Goal: Task Accomplishment & Management: Use online tool/utility

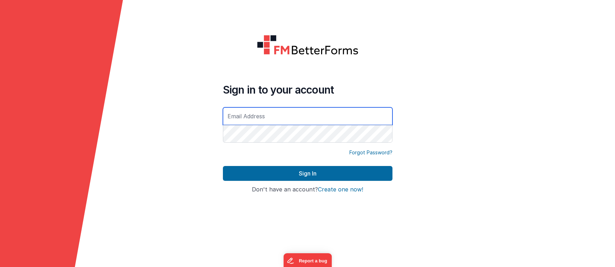
type input "rmertzic@accsedu.org"
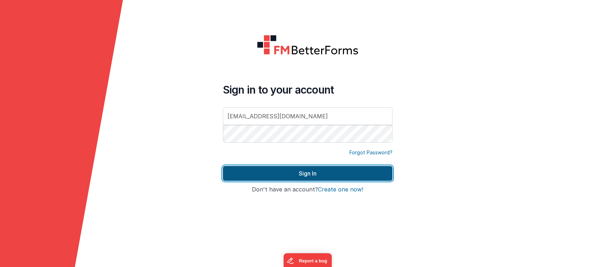
click at [326, 173] on button "Sign In" at bounding box center [307, 173] width 169 height 15
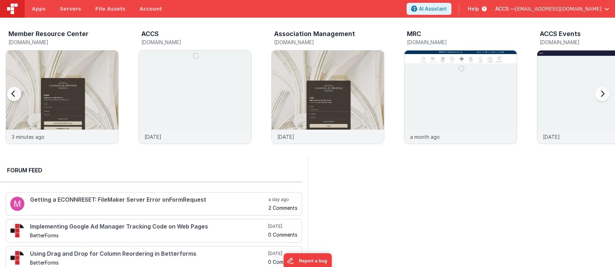
click at [32, 105] on div at bounding box center [21, 98] width 28 height 102
click at [58, 100] on img at bounding box center [62, 106] width 112 height 112
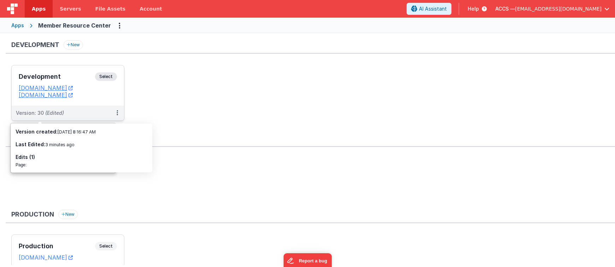
click at [69, 81] on div "Development Select" at bounding box center [68, 78] width 98 height 12
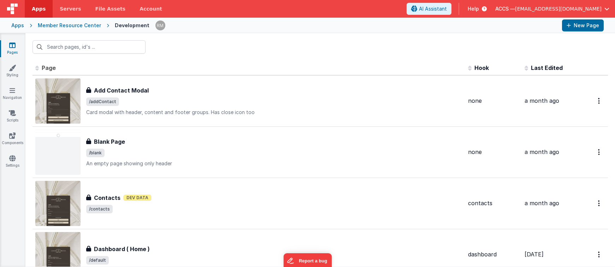
click at [542, 67] on span "Last Edited" at bounding box center [547, 67] width 32 height 7
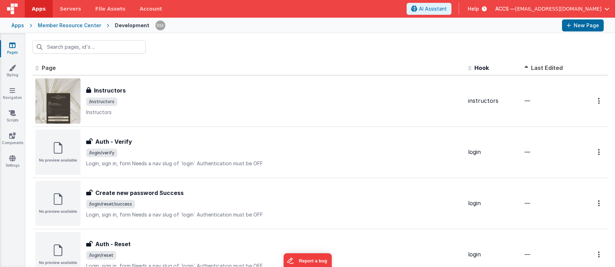
click at [546, 69] on span "Last Edited" at bounding box center [547, 67] width 32 height 7
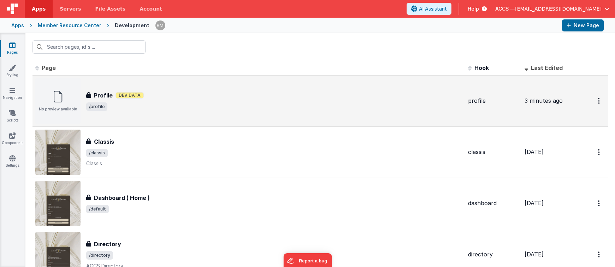
click at [238, 110] on span "/profile" at bounding box center [274, 106] width 376 height 8
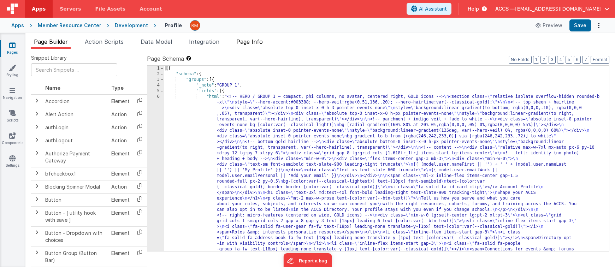
click at [260, 40] on span "Page Info" at bounding box center [249, 41] width 26 height 7
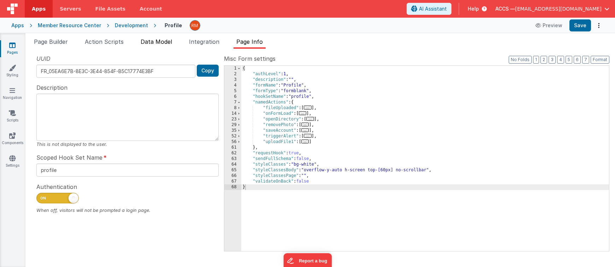
click at [160, 42] on span "Data Model" at bounding box center [156, 41] width 31 height 7
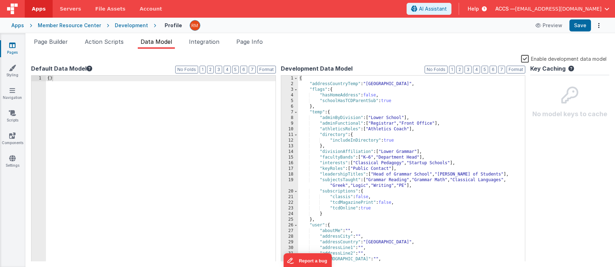
click at [404, 172] on div "{ "addressCountryTemp" : "United States" , "flags" : { "hasHomeAddress" : false…" at bounding box center [411, 174] width 227 height 197
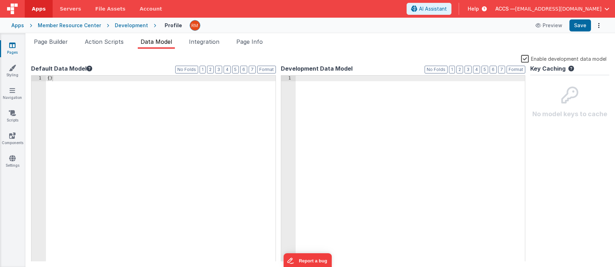
scroll to position [159, 0]
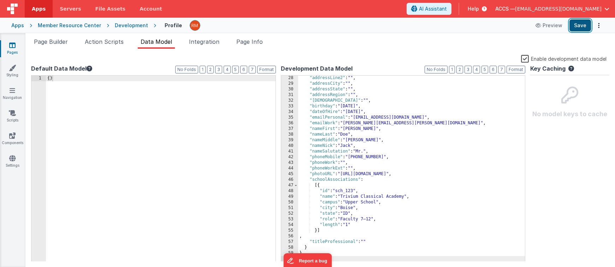
click at [576, 29] on button "Save" at bounding box center [580, 25] width 22 height 12
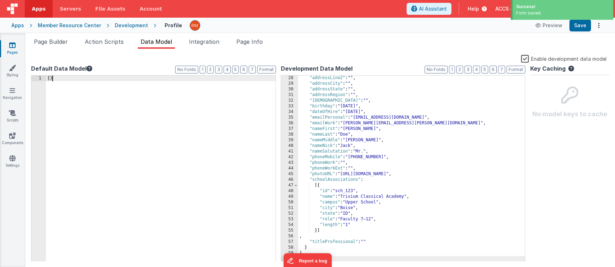
drag, startPoint x: 93, startPoint y: 97, endPoint x: 2, endPoint y: 46, distance: 104.2
click at [2, 46] on section "Pages Styling Navigation Scripts Components Settings Page Builder Action Script…" at bounding box center [307, 150] width 615 height 234
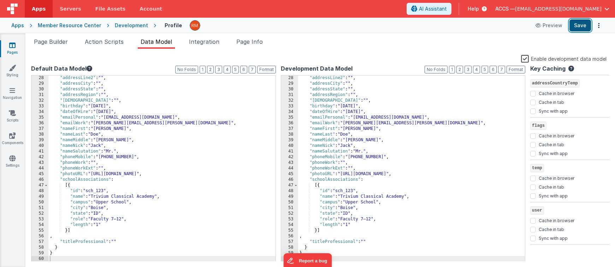
click at [579, 25] on button "Save" at bounding box center [580, 25] width 22 height 12
click at [527, 58] on label "Enable development data model" at bounding box center [563, 58] width 85 height 8
click at [0, 0] on input "Enable development data model" at bounding box center [0, 0] width 0 height 0
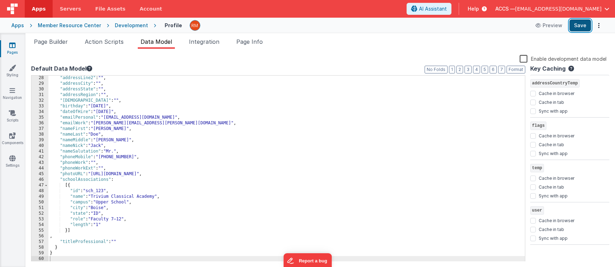
click at [578, 24] on button "Save" at bounding box center [580, 25] width 22 height 12
click at [523, 57] on label "Enable development data model" at bounding box center [562, 58] width 87 height 8
click at [0, 0] on input "Enable development data model" at bounding box center [0, 0] width 0 height 0
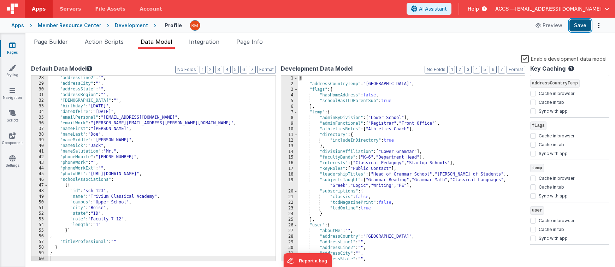
click at [575, 28] on button "Save" at bounding box center [580, 25] width 22 height 12
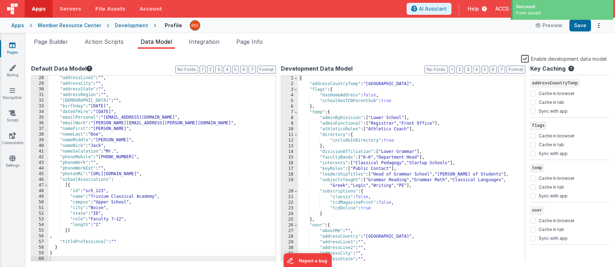
click at [65, 24] on div "Member Resource Center" at bounding box center [69, 25] width 63 height 7
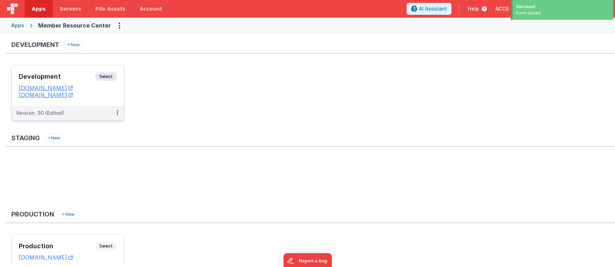
scroll to position [43, 0]
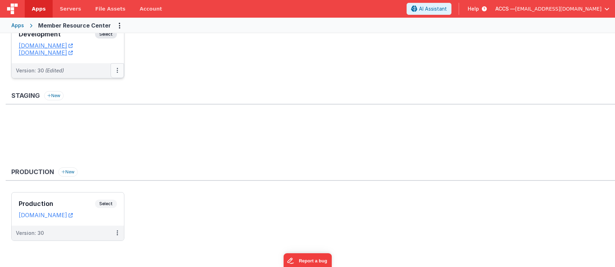
click at [118, 70] on icon at bounding box center [117, 70] width 1 height 0
click at [96, 109] on link "Deploy..." at bounding box center [93, 112] width 62 height 13
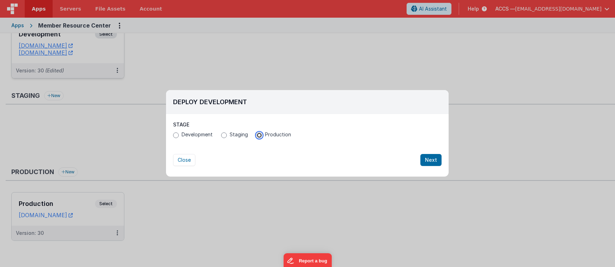
click at [260, 134] on input "Production" at bounding box center [259, 135] width 6 height 6
radio input "true"
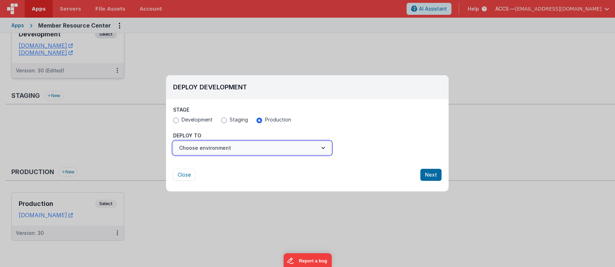
click at [257, 149] on button "Choose environment" at bounding box center [252, 147] width 158 height 13
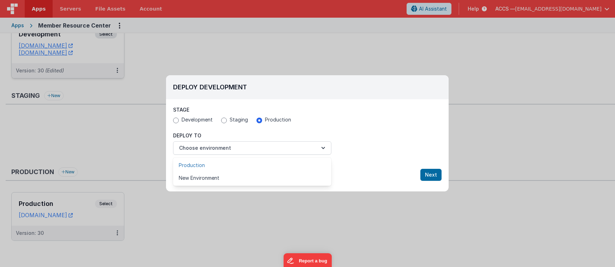
click at [256, 165] on link "Production" at bounding box center [252, 165] width 158 height 13
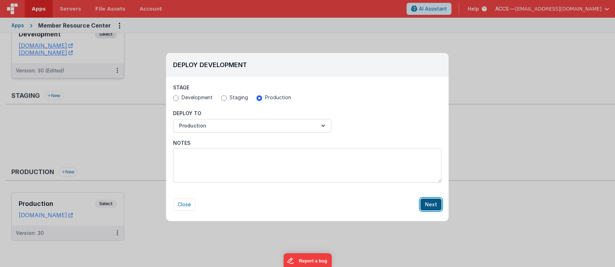
click at [432, 203] on button "Next" at bounding box center [430, 204] width 21 height 12
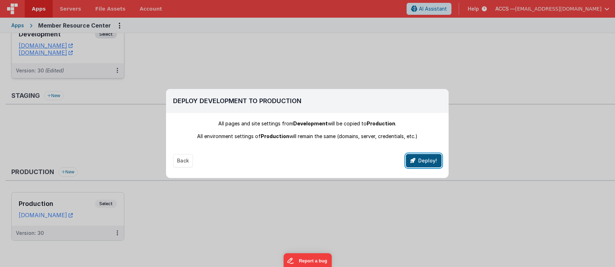
click at [418, 165] on button "Deploy!" at bounding box center [424, 160] width 36 height 13
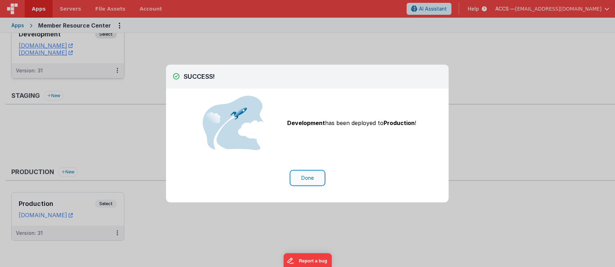
click at [308, 178] on button "Done" at bounding box center [307, 177] width 33 height 13
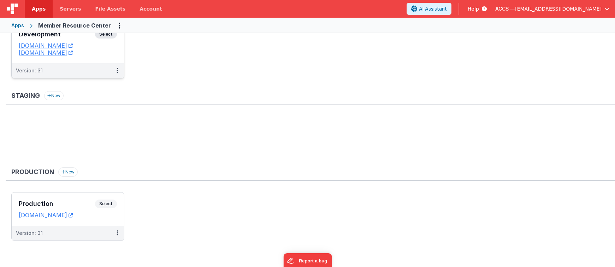
scroll to position [0, 0]
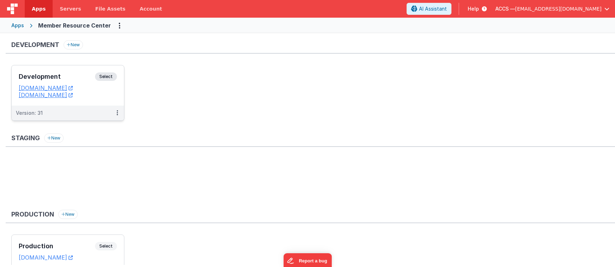
click at [78, 76] on h3 "Development" at bounding box center [57, 76] width 76 height 7
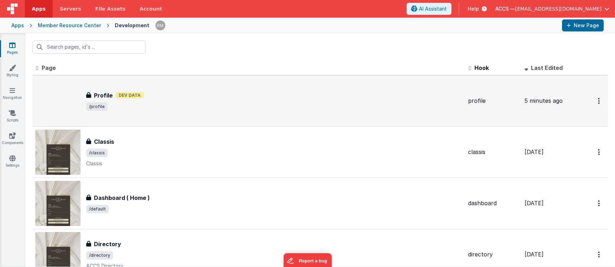
click at [286, 95] on div "Profile Dev Data" at bounding box center [274, 95] width 376 height 8
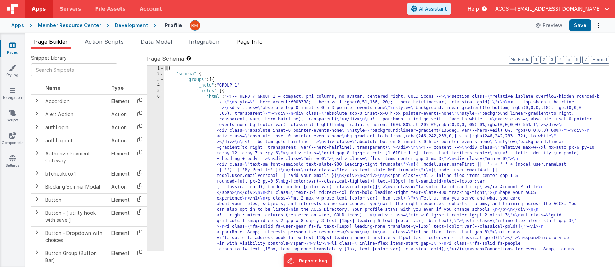
click at [253, 38] on li "Page Info" at bounding box center [249, 42] width 32 height 11
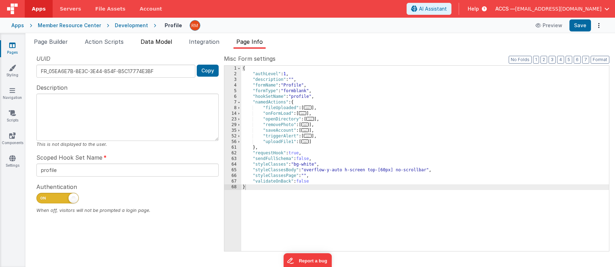
click at [162, 42] on span "Data Model" at bounding box center [156, 41] width 31 height 7
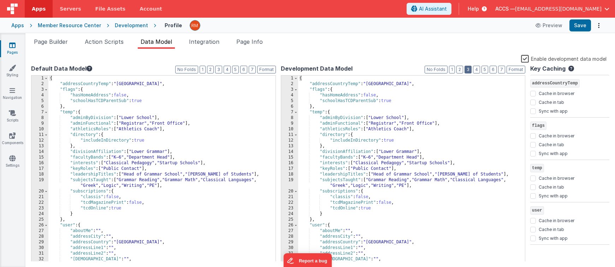
click at [468, 70] on button "3" at bounding box center [467, 70] width 7 height 8
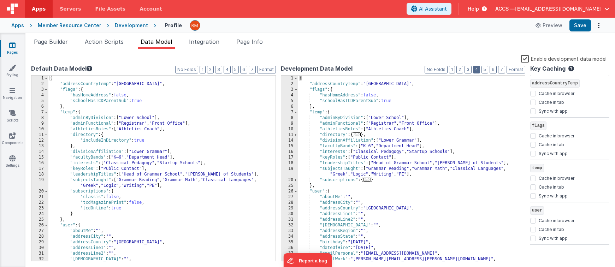
click at [475, 70] on button "4" at bounding box center [476, 70] width 7 height 8
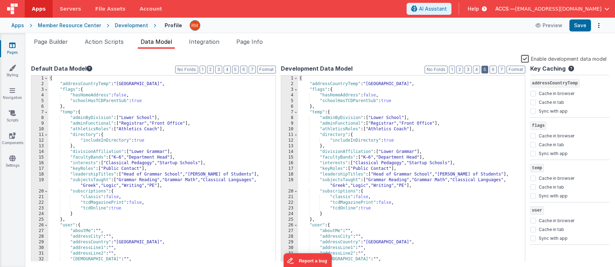
click at [484, 69] on button "5" at bounding box center [484, 70] width 7 height 8
click at [493, 69] on button "6" at bounding box center [492, 70] width 7 height 8
click at [450, 71] on button "1" at bounding box center [452, 70] width 6 height 8
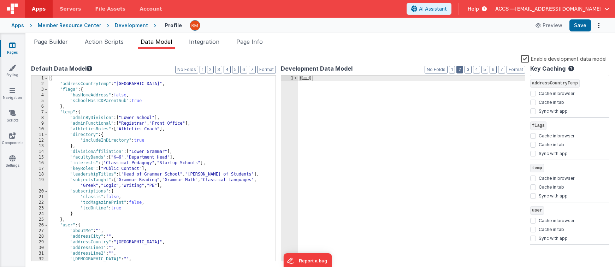
click at [459, 71] on button "2" at bounding box center [459, 70] width 7 height 8
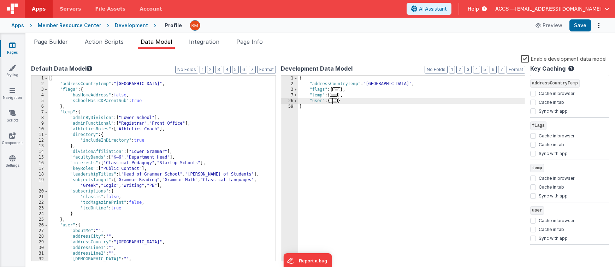
click at [335, 102] on span "..." at bounding box center [334, 101] width 8 height 4
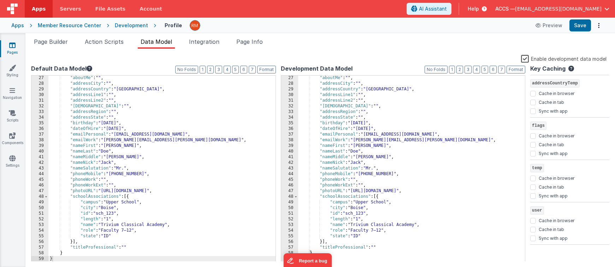
scroll to position [153, 0]
click at [362, 198] on div ""aboutMe" : "" , "addressCity" : "" , "addressCountry" : "United States" , "add…" at bounding box center [411, 173] width 227 height 197
click at [533, 231] on input "Cache in tab" at bounding box center [533, 230] width 6 height 6
checkbox input "false"
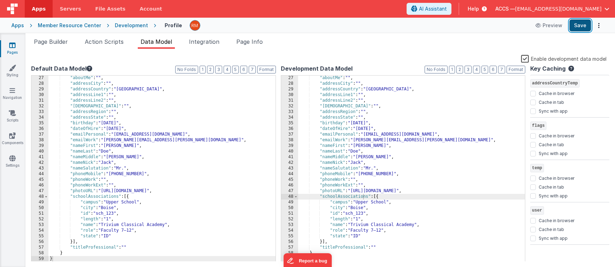
click at [576, 26] on button "Save" at bounding box center [580, 25] width 22 height 12
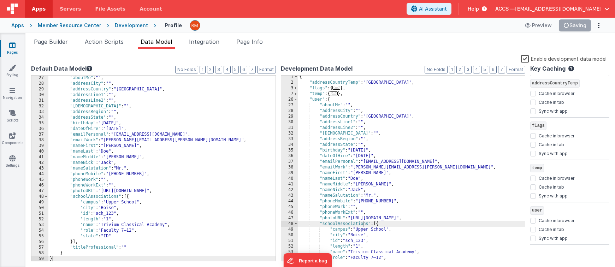
scroll to position [0, 0]
click at [525, 58] on label "Enable development data model" at bounding box center [563, 58] width 85 height 8
click at [0, 0] on input "Enable development data model" at bounding box center [0, 0] width 0 height 0
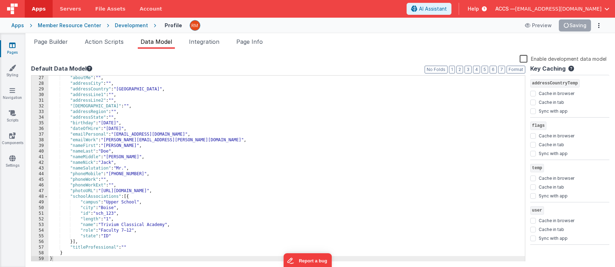
click at [524, 60] on label "Enable development data model" at bounding box center [562, 58] width 87 height 8
click at [0, 0] on input "Enable development data model" at bounding box center [0, 0] width 0 height 0
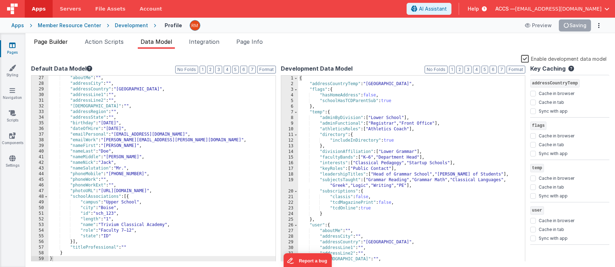
click at [58, 41] on span "Page Builder" at bounding box center [51, 41] width 34 height 7
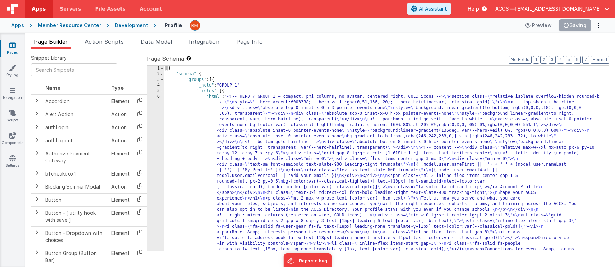
click at [11, 47] on icon at bounding box center [12, 45] width 6 height 7
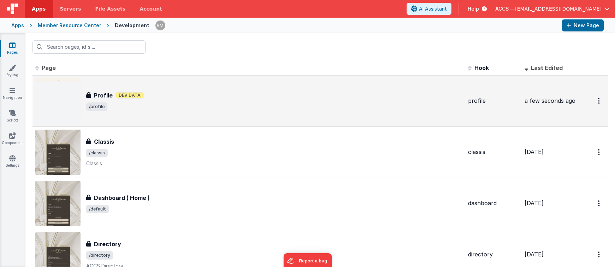
click at [142, 102] on span "/profile" at bounding box center [274, 106] width 376 height 8
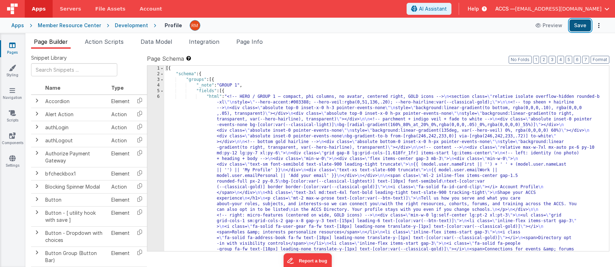
click at [577, 23] on button "Save" at bounding box center [580, 25] width 22 height 12
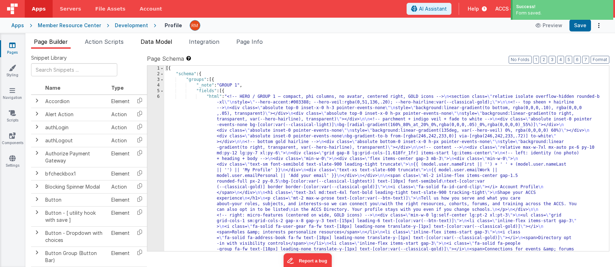
click at [167, 42] on span "Data Model" at bounding box center [156, 41] width 31 height 7
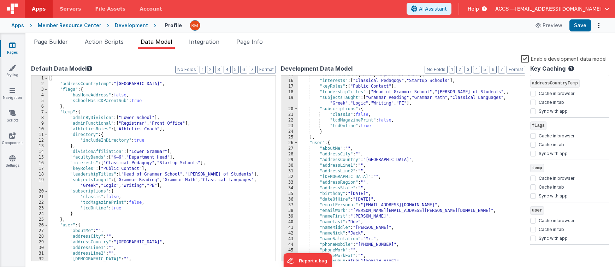
scroll to position [153, 0]
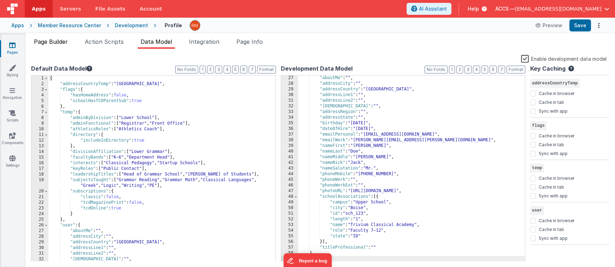
click at [53, 43] on span "Page Builder" at bounding box center [51, 41] width 34 height 7
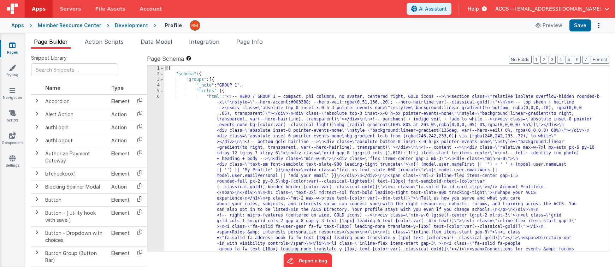
click at [214, 95] on div "[{ "schema" : { "groups" : [{ "_note" : "GROUP 1" , "fields" : [{ "html" : "<!-…" at bounding box center [386, 249] width 445 height 366
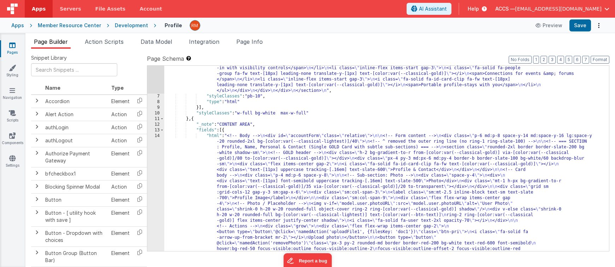
scroll to position [202, 0]
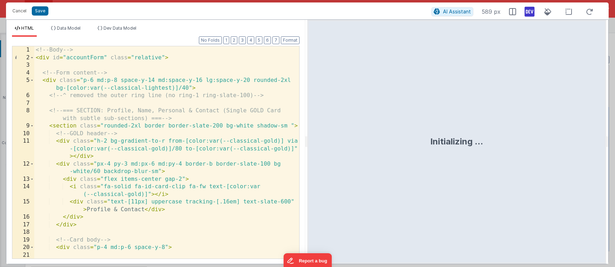
click at [218, 125] on div "<!-- Body --> < div id = "accountForm" class = "relative" > <!-- Form content -…" at bounding box center [166, 159] width 265 height 227
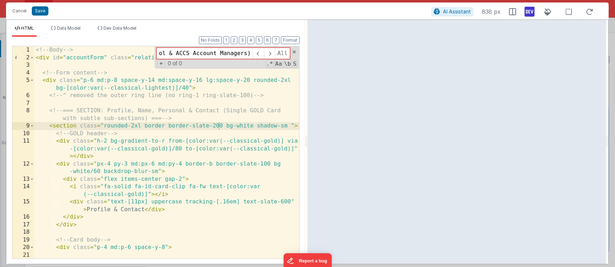
scroll to position [0, 173]
click at [245, 52] on input "Managed on the Staff Management page (Heads of School & ACCS Account Managers)" at bounding box center [204, 53] width 96 height 11
click at [250, 53] on input "Managed on the Staff Management page (Heads of School & ACCS Account Managers)" at bounding box center [204, 53] width 96 height 11
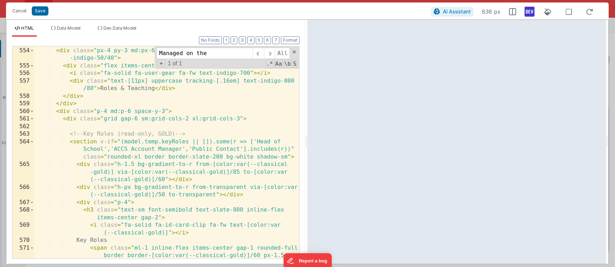
scroll to position [5853, 0]
type input "Managed on the"
click at [37, 134] on div "< div class = "h-2 bg-gradient-to-r from-indigo-700 via-indigo-500 to -indigo-4…" at bounding box center [166, 157] width 265 height 250
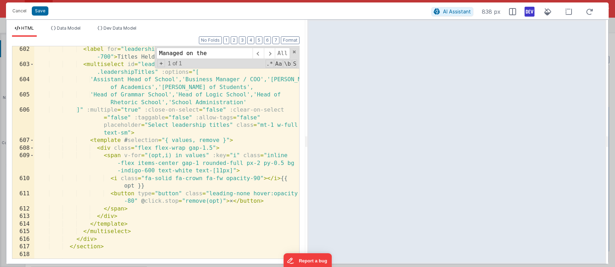
scroll to position [6453, 0]
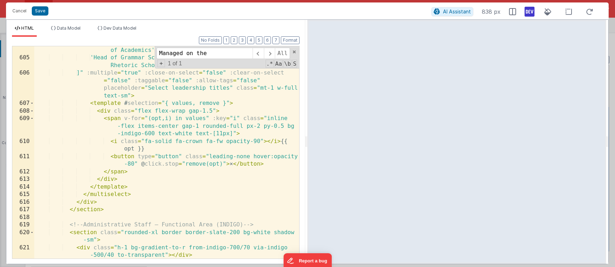
click at [149, 208] on div "'Assistant Head of School','Business Manager / COO','Dean of Academics','Dean o…" at bounding box center [166, 160] width 265 height 243
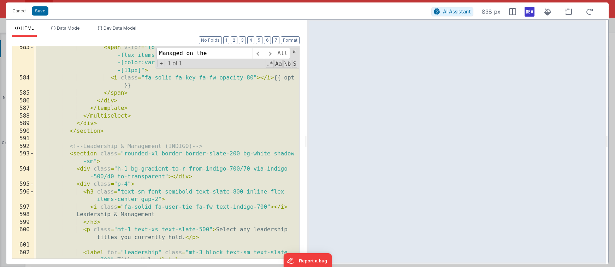
scroll to position [6156, 0]
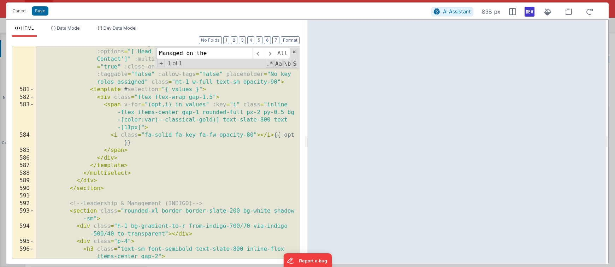
click at [154, 164] on div "< multiselect id = "keyRoles" v-model = "model.temp.keyRoles" :options = "['Hea…" at bounding box center [166, 176] width 265 height 273
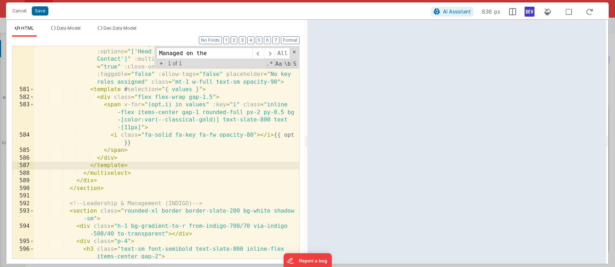
click at [111, 190] on div "< multiselect id = "keyRoles" v-model = "model.temp.keyRoles" :options = "['Hea…" at bounding box center [166, 176] width 265 height 273
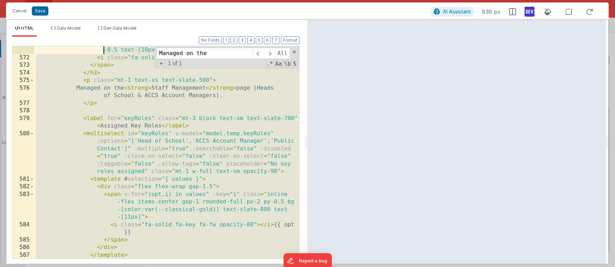
scroll to position [5944, 0]
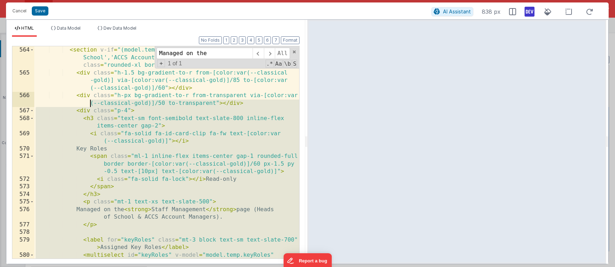
drag, startPoint x: 111, startPoint y: 190, endPoint x: 49, endPoint y: 100, distance: 109.8
click at [49, 100] on div "< section v-if = "(model.temp.keyRoles || []).some(r => ['Head of School','ACCS…" at bounding box center [166, 186] width 265 height 281
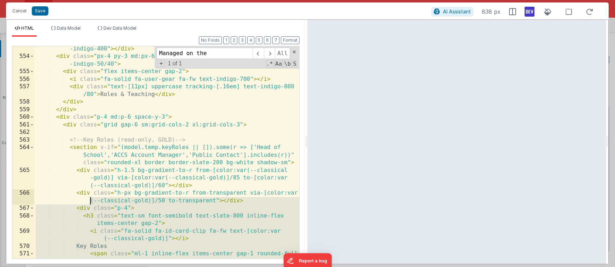
scroll to position [5846, 0]
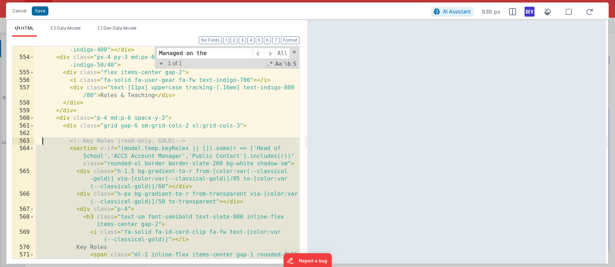
click at [42, 142] on div "< div class = "h-2 bg-gradient-to-r from-indigo-700 via-indigo-500 to -indigo-4…" at bounding box center [166, 163] width 265 height 250
click at [37, 140] on div "< div class = "h-2 bg-gradient-to-r from-indigo-700 via-indigo-500 to -indigo-4…" at bounding box center [166, 163] width 265 height 250
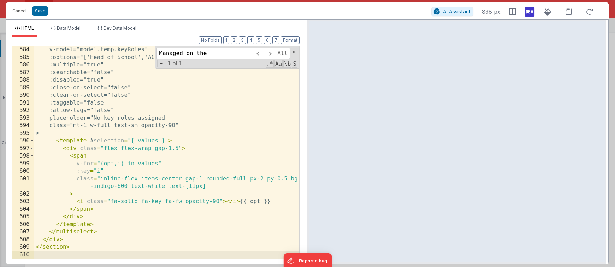
scroll to position [6142, 0]
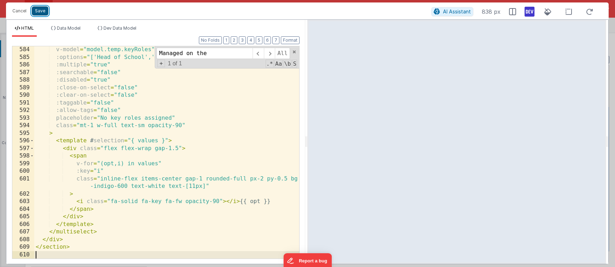
click at [40, 13] on button "Save" at bounding box center [40, 10] width 17 height 9
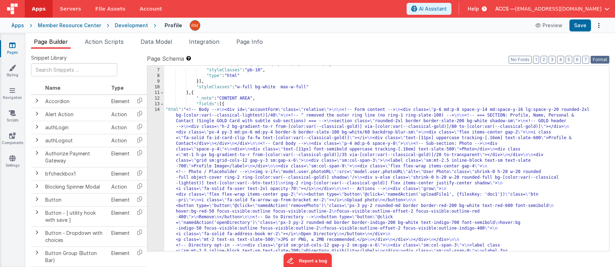
click at [599, 58] on button "Format" at bounding box center [599, 60] width 19 height 8
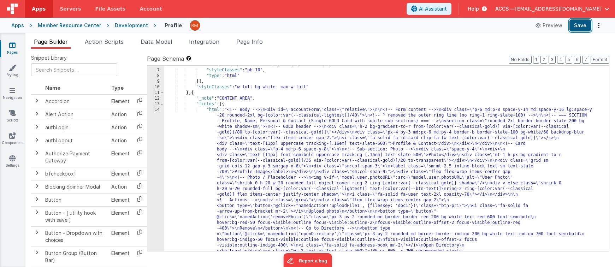
click at [582, 26] on button "Save" at bounding box center [580, 25] width 22 height 12
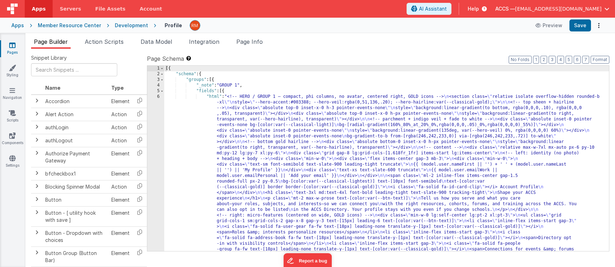
scroll to position [0, 0]
click at [251, 42] on span "Page Info" at bounding box center [249, 41] width 26 height 7
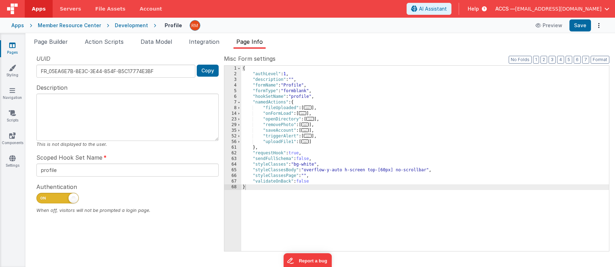
click at [13, 46] on icon at bounding box center [12, 45] width 6 height 7
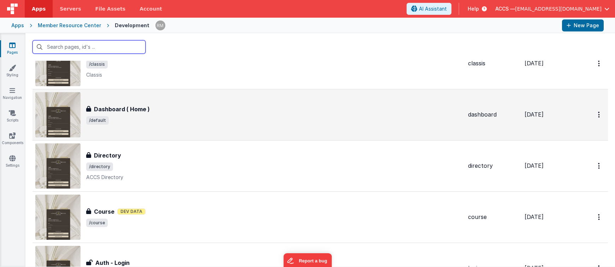
scroll to position [89, 0]
click at [166, 125] on div "Dashboard ( Home ) Dashboard ( Home ) /default" at bounding box center [248, 113] width 427 height 45
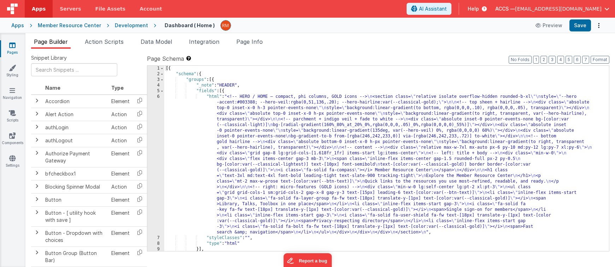
click at [214, 96] on div "[{ "schema" : { "groups" : [{ "_note" : "HEADER" , "fields" : [{ "html" : "<!--…" at bounding box center [386, 164] width 445 height 197
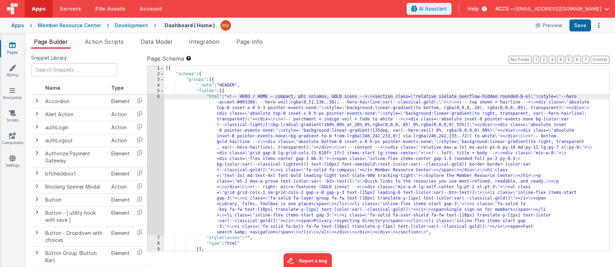
click at [156, 97] on div "6" at bounding box center [155, 164] width 17 height 141
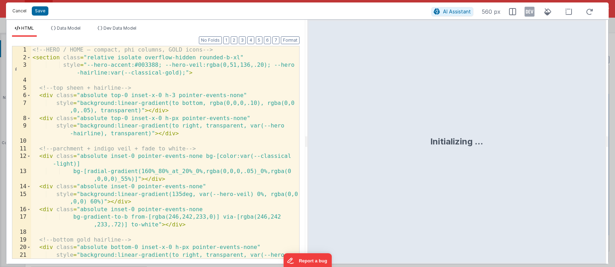
click at [21, 11] on button "Cancel" at bounding box center [19, 11] width 21 height 10
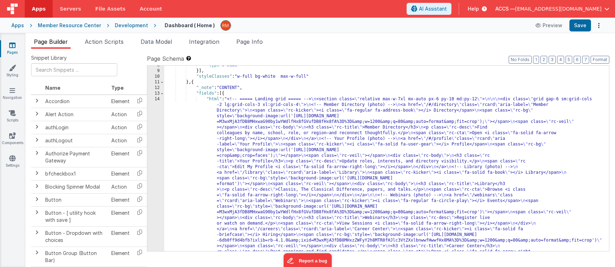
scroll to position [182, 0]
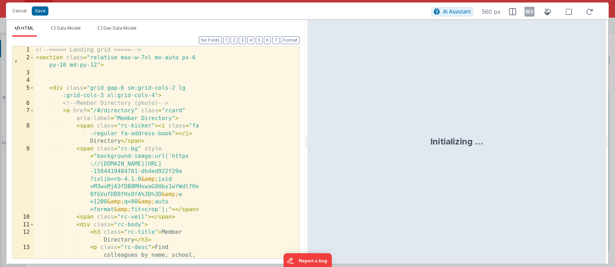
click at [267, 110] on div "<!-- ===== Landing grid ===== --> < section class = "relative max-w-7xl mx-auto…" at bounding box center [166, 171] width 265 height 250
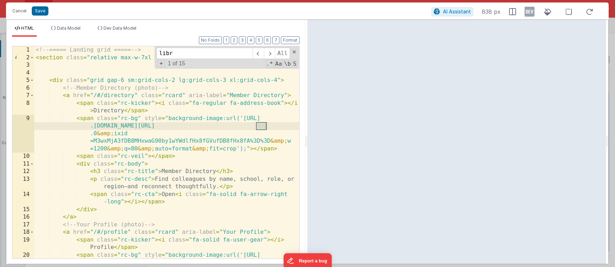
scroll to position [205, 0]
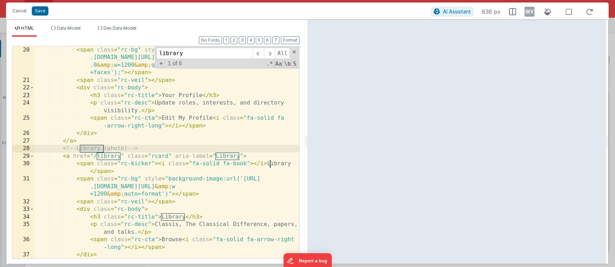
type input "library"
click at [121, 156] on div "< span class = "rc-bg" style = "background-image:url('https://images .unsplash.…" at bounding box center [166, 171] width 265 height 250
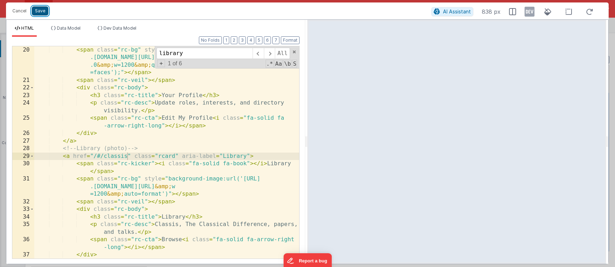
click at [39, 14] on button "Save" at bounding box center [40, 10] width 17 height 9
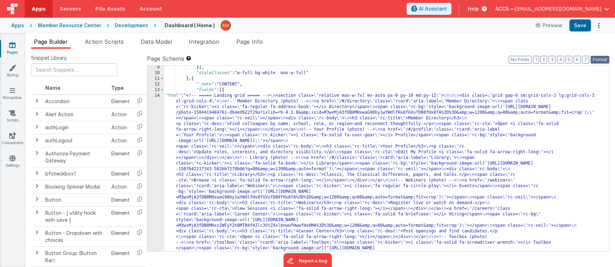
click at [602, 63] on button "Format" at bounding box center [599, 60] width 19 height 8
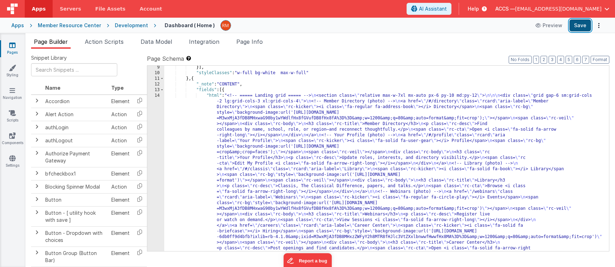
click at [573, 23] on button "Save" at bounding box center [580, 25] width 22 height 12
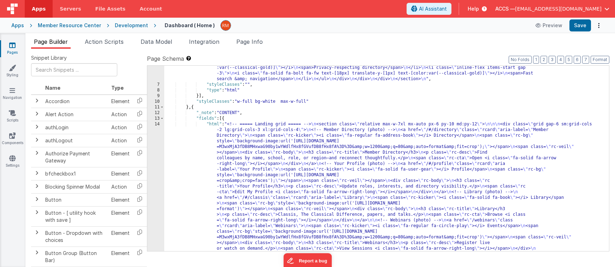
scroll to position [156, 0]
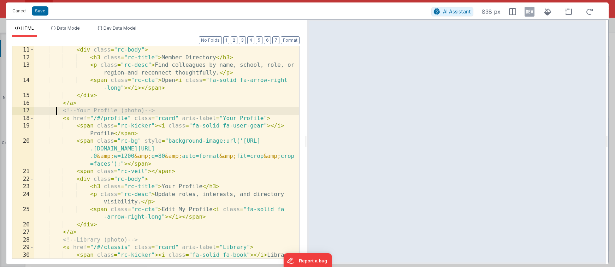
scroll to position [0, 0]
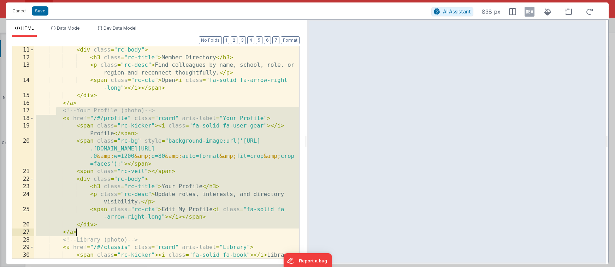
drag, startPoint x: 58, startPoint y: 111, endPoint x: 155, endPoint y: 230, distance: 154.3
click at [155, 230] on div "< div class = "rc-body" > < h3 class = "rc-title" > Member Directory </ h3 > < …" at bounding box center [166, 163] width 265 height 235
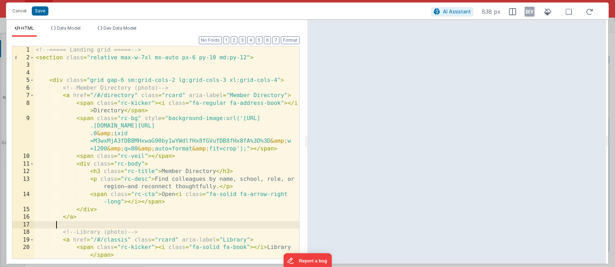
click at [193, 87] on div "<!-- ===== Landing grid ===== --> < section class = "relative max-w-7xl mx-auto…" at bounding box center [166, 167] width 265 height 243
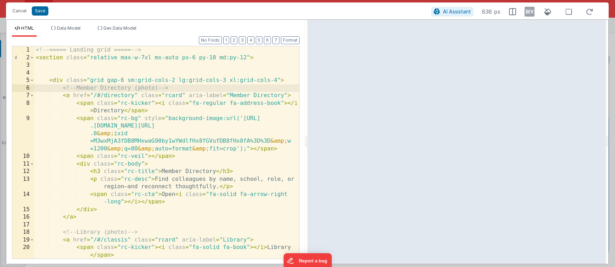
click at [291, 82] on div "<!-- ===== Landing grid ===== --> < section class = "relative max-w-7xl mx-auto…" at bounding box center [166, 167] width 265 height 243
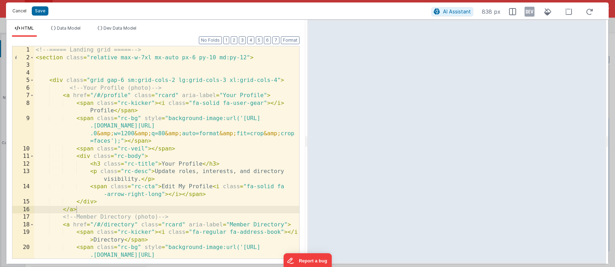
click at [20, 10] on button "Cancel" at bounding box center [19, 11] width 21 height 10
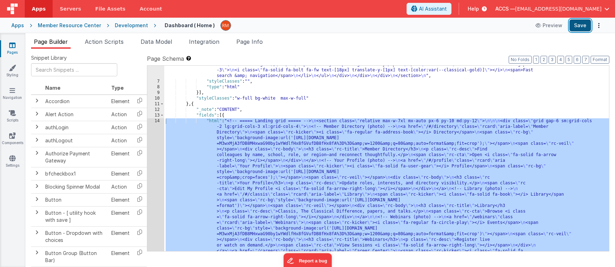
click at [580, 25] on button "Save" at bounding box center [580, 25] width 22 height 12
click at [11, 48] on icon at bounding box center [12, 45] width 6 height 7
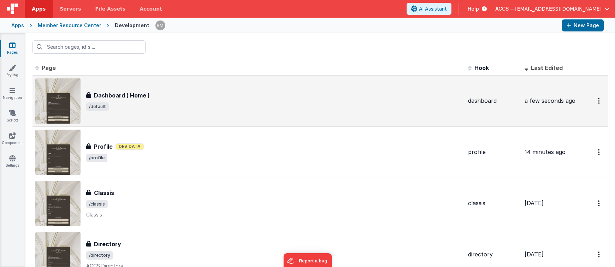
click at [212, 100] on div "Dashboard ( Home ) Dashboard ( Home ) /default" at bounding box center [274, 101] width 376 height 20
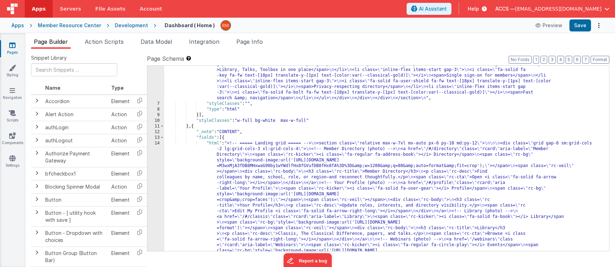
scroll to position [152, 0]
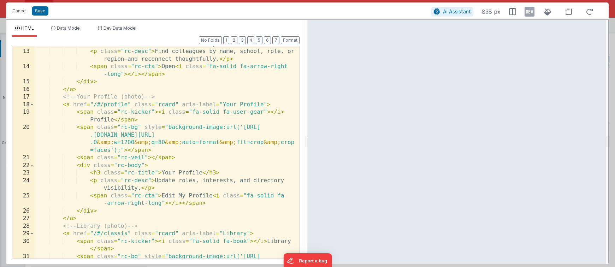
scroll to position [0, 0]
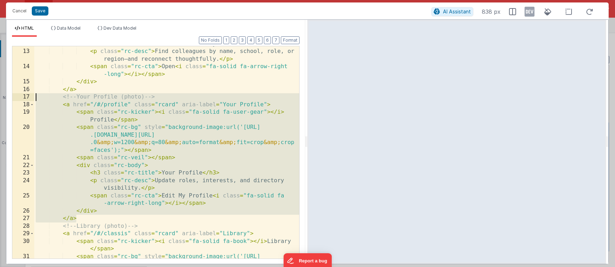
drag, startPoint x: 97, startPoint y: 217, endPoint x: -5, endPoint y: 98, distance: 157.3
click at [0, 98] on html "Cancel Save AI Assistant 838 px HTML Data Model Dev Data Model Format 7 6 5 4 3…" at bounding box center [307, 133] width 615 height 267
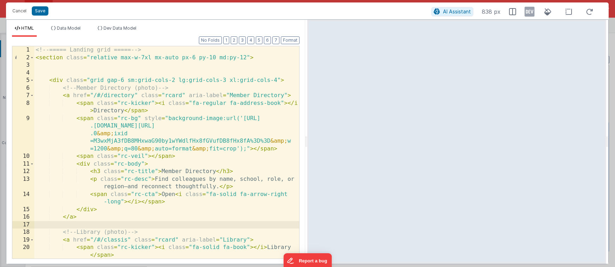
click at [289, 79] on div "<!-- ===== Landing grid ===== --> < section class = "relative max-w-7xl mx-auto…" at bounding box center [166, 167] width 265 height 243
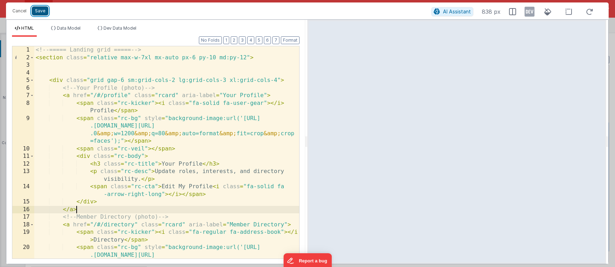
click at [41, 9] on button "Save" at bounding box center [40, 10] width 17 height 9
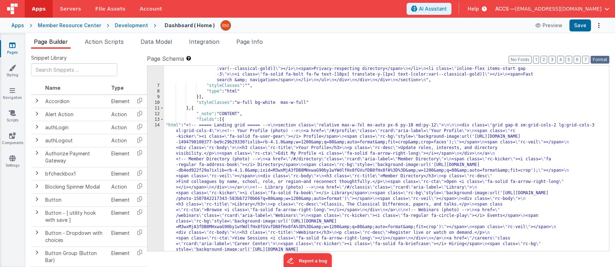
click at [594, 61] on button "Format" at bounding box center [599, 60] width 19 height 8
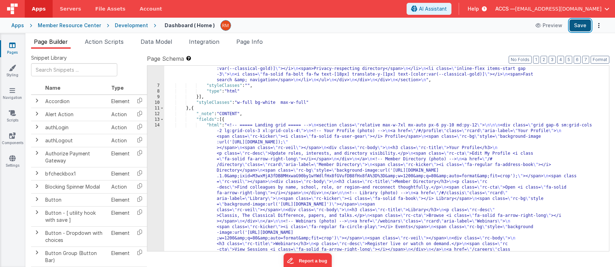
click at [581, 25] on button "Save" at bounding box center [580, 25] width 22 height 12
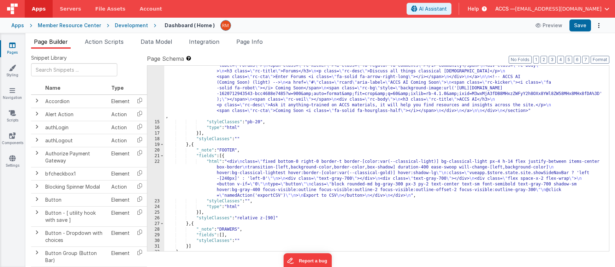
scroll to position [640, 0]
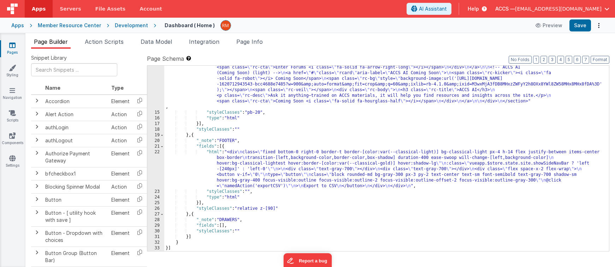
click at [11, 50] on link "Pages" at bounding box center [12, 49] width 25 height 14
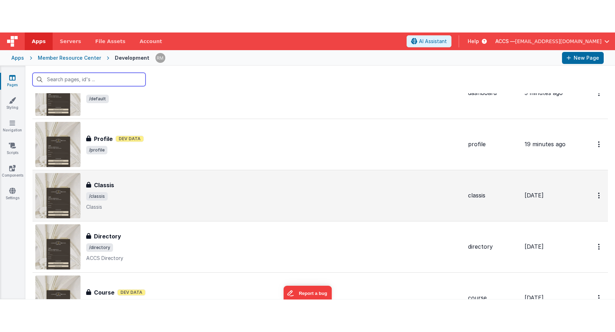
scroll to position [49, 0]
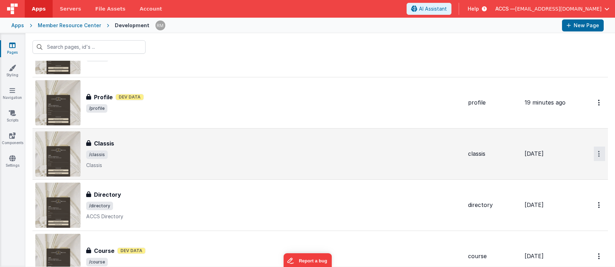
click at [598, 155] on icon "Options" at bounding box center [599, 154] width 2 height 6
click at [574, 182] on link "Duplicate" at bounding box center [574, 183] width 62 height 13
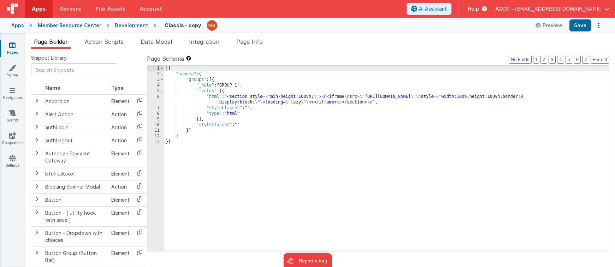
click at [189, 25] on h4 "Classis - copy" at bounding box center [183, 25] width 36 height 5
click at [278, 88] on div "[{ "schema" : { "groups" : [{ "_note" : "GROUP 1" , "fields" : [{ "html" : "<se…" at bounding box center [386, 164] width 445 height 197
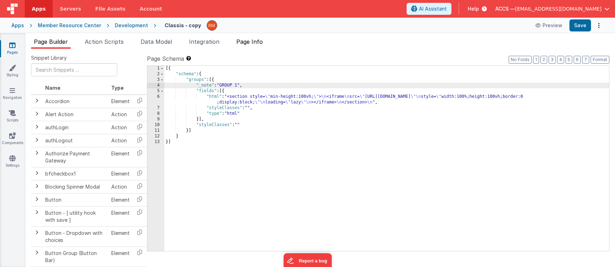
click at [260, 41] on span "Page Info" at bounding box center [249, 41] width 26 height 7
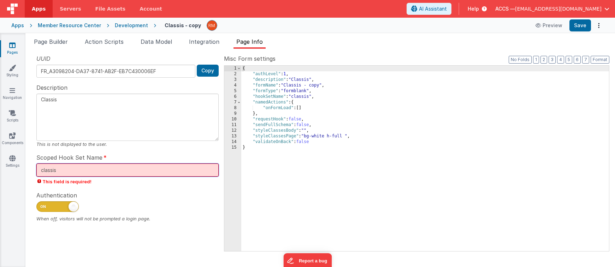
click at [97, 172] on input "classis" at bounding box center [127, 169] width 182 height 13
type input "c"
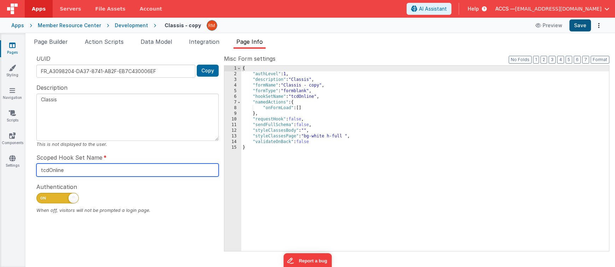
type input "tcdOnline"
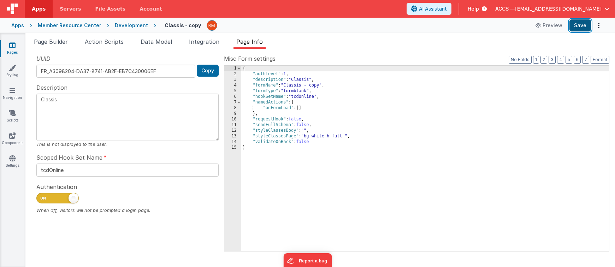
click at [579, 22] on button "Save" at bounding box center [580, 25] width 22 height 12
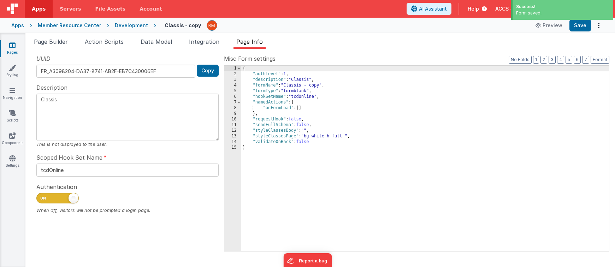
click at [322, 86] on div "{ "authLevel" : 1 , "description" : "Classis" , "formName" : "Classis - copy" ,…" at bounding box center [425, 164] width 368 height 197
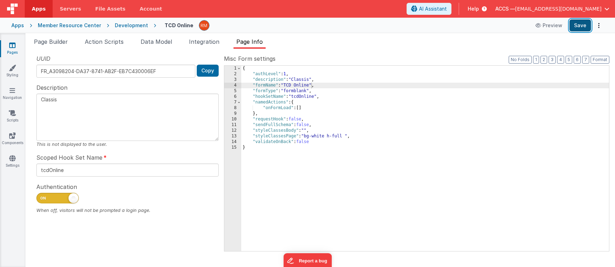
click at [582, 24] on button "Save" at bounding box center [580, 25] width 22 height 12
click at [55, 44] on span "Page Builder" at bounding box center [51, 41] width 34 height 7
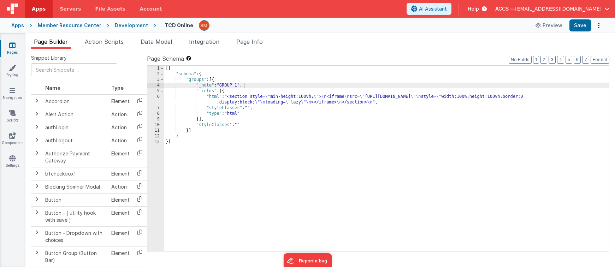
click at [55, 44] on span "Page Builder" at bounding box center [51, 41] width 34 height 7
click at [214, 97] on div "[{ "schema" : { "groups" : [{ "_note" : "GROUP 1" , "fields" : [{ "html" : "<se…" at bounding box center [386, 164] width 445 height 197
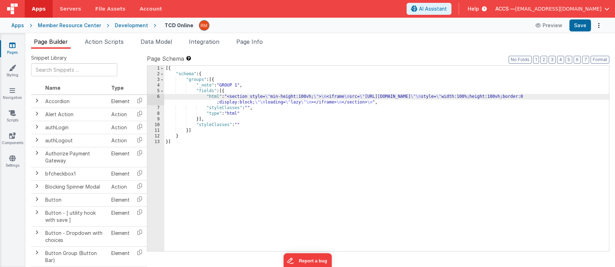
click at [159, 96] on div "6" at bounding box center [155, 99] width 17 height 11
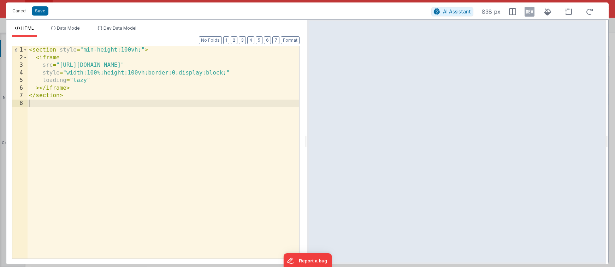
click at [121, 108] on div "< section style = "min-height:100vh;" > < iframe src = "https://classicalchrist…" at bounding box center [164, 159] width 272 height 227
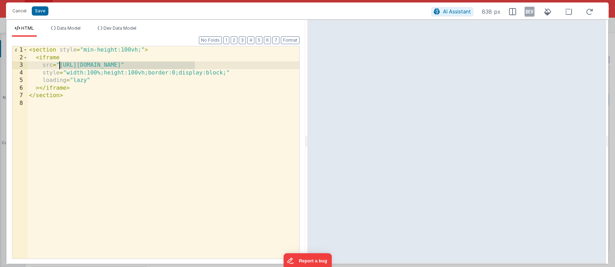
drag, startPoint x: 194, startPoint y: 65, endPoint x: 59, endPoint y: 66, distance: 134.9
click at [59, 66] on div "< section style = "min-height:100vh;" > < iframe src = "https://classicalchrist…" at bounding box center [164, 159] width 272 height 227
click at [190, 65] on div "< section style = "min-height:100vh;" > < iframe src = "https://classicalchrist…" at bounding box center [164, 159] width 272 height 227
drag, startPoint x: 193, startPoint y: 66, endPoint x: 58, endPoint y: 65, distance: 134.5
click at [58, 65] on div "< section style = "min-height:100vh;" > < iframe src = "https://classicalchrist…" at bounding box center [164, 159] width 272 height 227
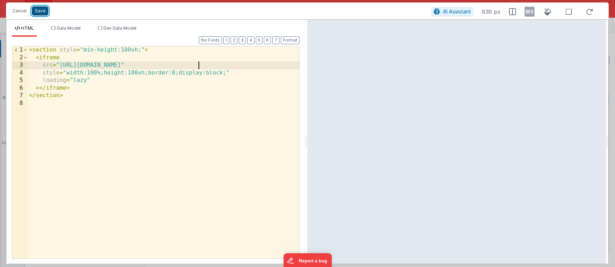
click at [43, 12] on button "Save" at bounding box center [40, 10] width 17 height 9
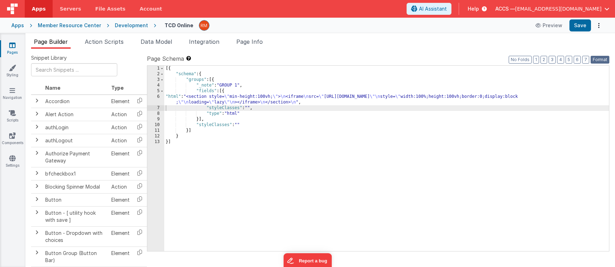
click at [599, 59] on button "Format" at bounding box center [599, 60] width 19 height 8
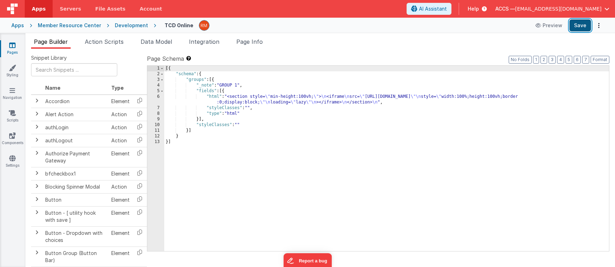
click at [585, 25] on button "Save" at bounding box center [580, 25] width 22 height 12
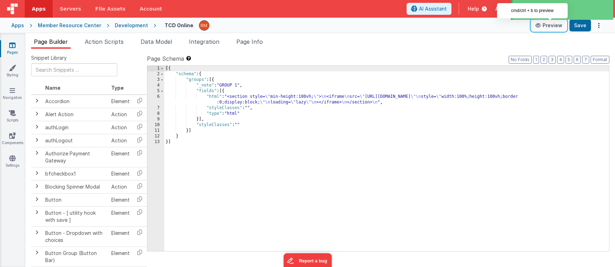
click at [547, 25] on button "Preview" at bounding box center [548, 25] width 35 height 11
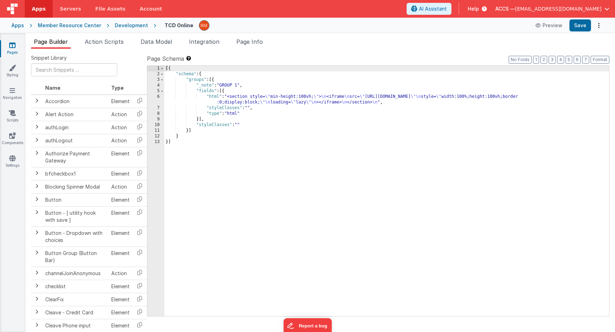
click at [12, 48] on link "Pages" at bounding box center [12, 49] width 25 height 14
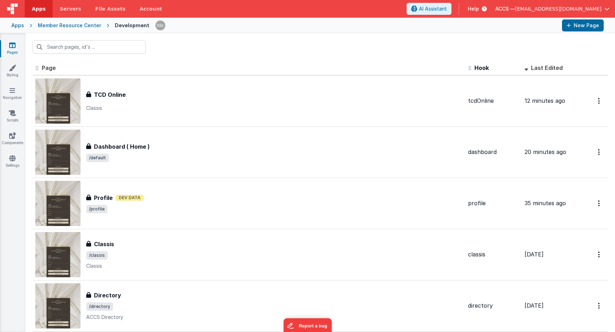
click at [598, 4] on div "ACCS — rmertzic@accsedu.org" at bounding box center [552, 9] width 114 height 12
click at [590, 10] on span "rmertzic@accsedu.org" at bounding box center [558, 8] width 87 height 7
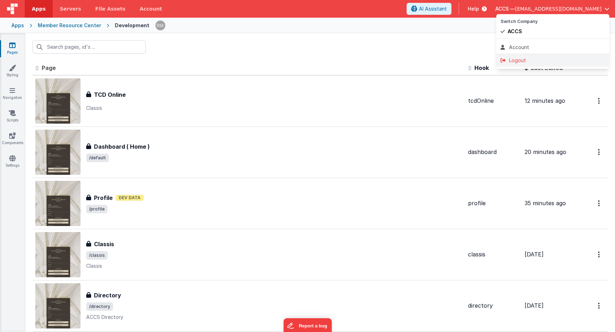
click at [528, 59] on div "Logout" at bounding box center [552, 60] width 105 height 7
